Goal: Task Accomplishment & Management: Manage account settings

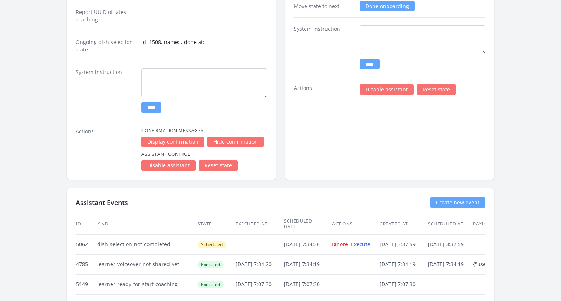
scroll to position [1435, 0]
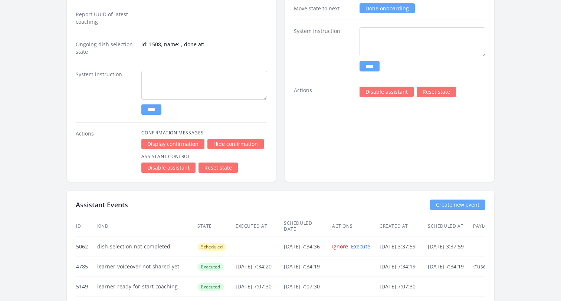
click at [223, 168] on link "Reset state" at bounding box center [217, 168] width 39 height 10
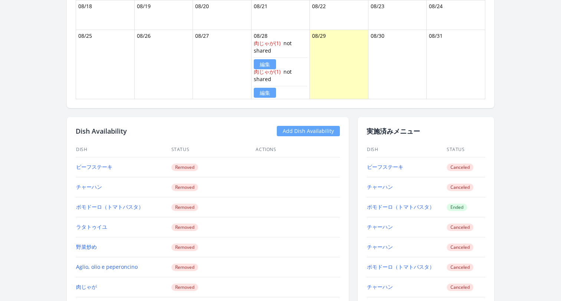
scroll to position [610, 0]
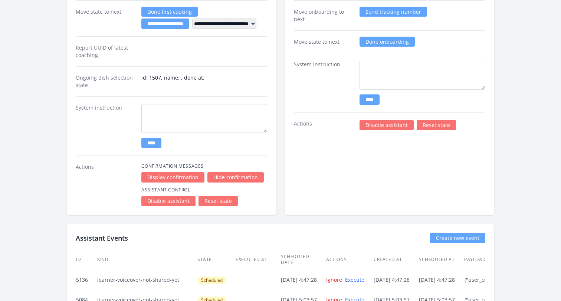
scroll to position [1245, 0]
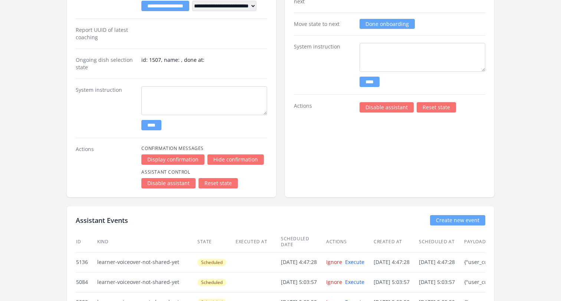
click at [219, 185] on link "Reset state" at bounding box center [217, 183] width 39 height 10
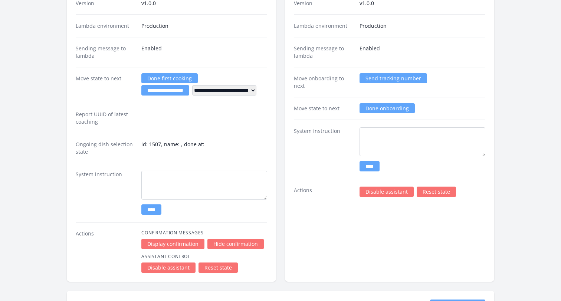
scroll to position [1079, 0]
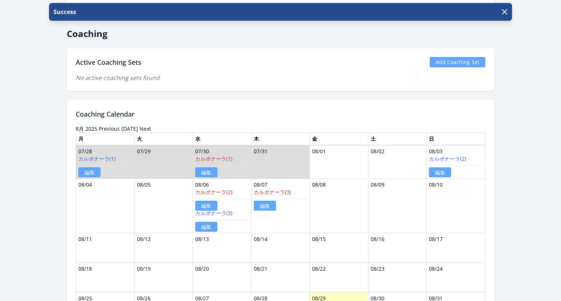
scroll to position [412, 0]
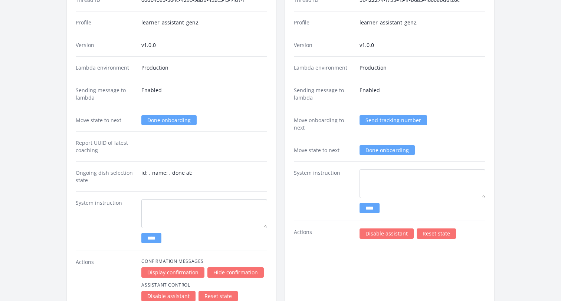
scroll to position [1126, 0]
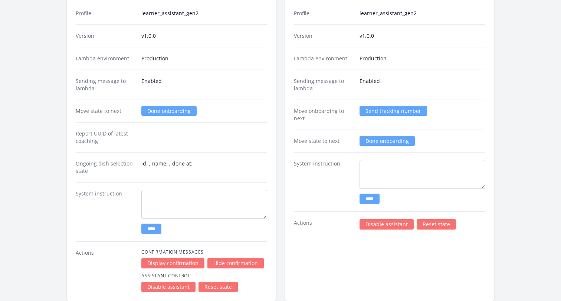
click at [158, 112] on link "Done onboarding" at bounding box center [168, 111] width 55 height 10
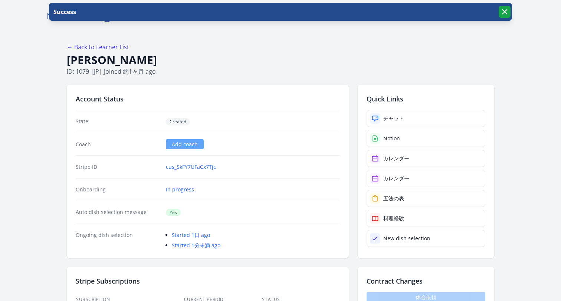
click at [509, 11] on button "button" at bounding box center [504, 12] width 12 height 12
